Goal: Task Accomplishment & Management: Manage account settings

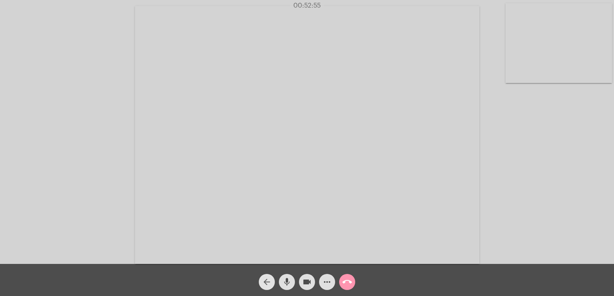
click at [265, 284] on mat-icon "arrow_back" at bounding box center [267, 283] width 10 height 10
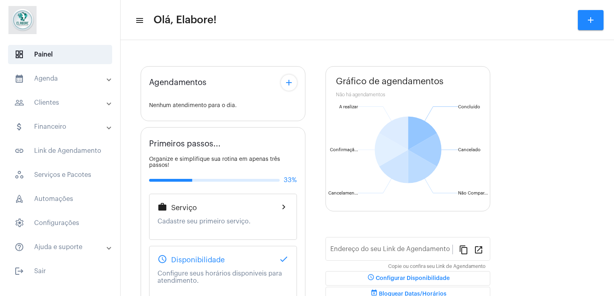
type input "[URL][DOMAIN_NAME]"
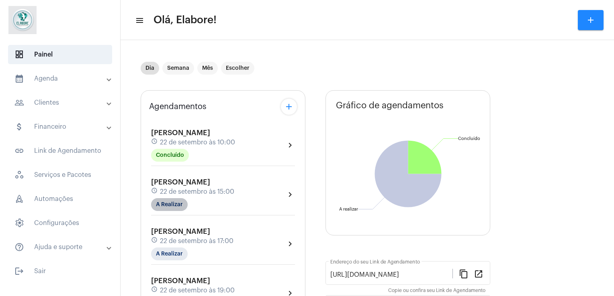
click at [169, 206] on mat-chip "A Realizar" at bounding box center [169, 204] width 37 height 13
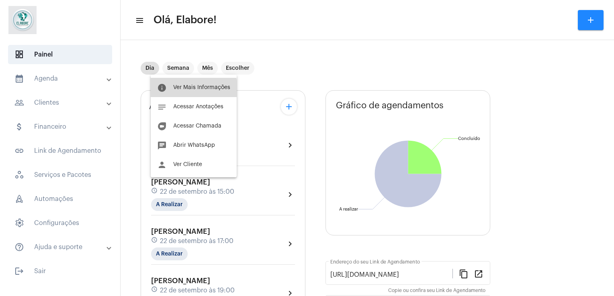
click at [166, 94] on button "info Ver Mais Informações" at bounding box center [194, 87] width 86 height 19
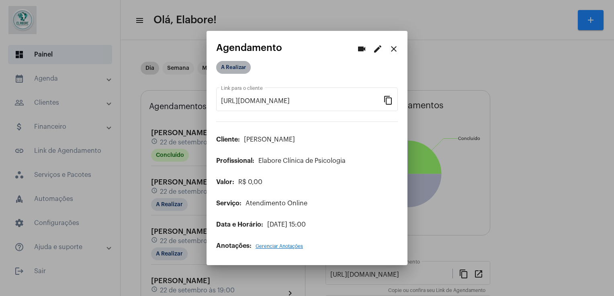
click at [231, 67] on mat-chip "A Realizar" at bounding box center [233, 67] width 35 height 13
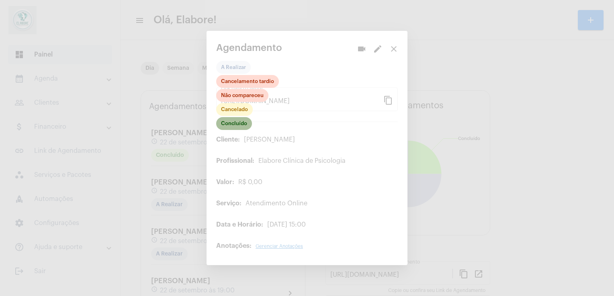
click at [240, 126] on mat-chip "Concluído" at bounding box center [234, 123] width 36 height 13
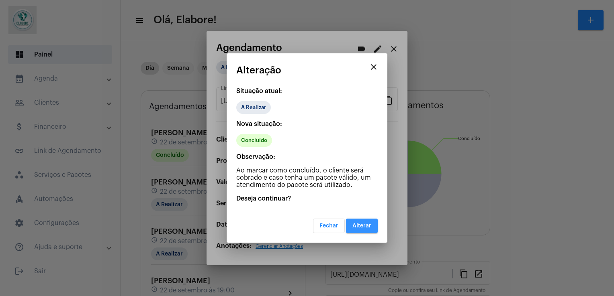
click at [355, 227] on span "Alterar" at bounding box center [361, 226] width 19 height 6
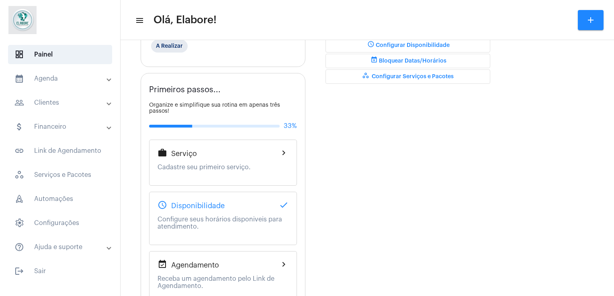
scroll to position [251, 0]
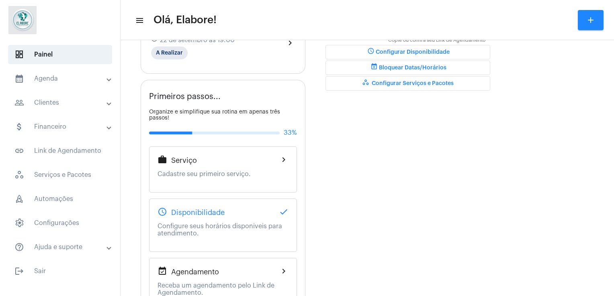
drag, startPoint x: 607, startPoint y: 197, endPoint x: 609, endPoint y: 258, distance: 61.1
click at [609, 258] on mat-sidenav-content "menu Olá, Elabore! add Dia Semana Mês Escolher Agendamentos add [PERSON_NAME] s…" at bounding box center [367, 148] width 493 height 296
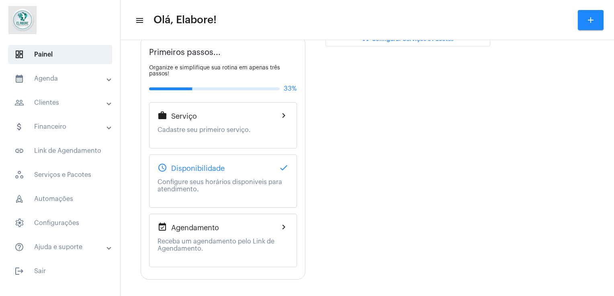
scroll to position [0, 0]
